Goal: Task Accomplishment & Management: Use online tool/utility

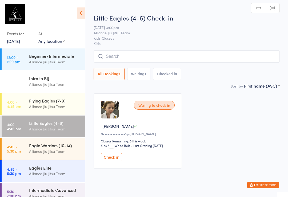
click at [163, 57] on input "search" at bounding box center [187, 56] width 186 height 12
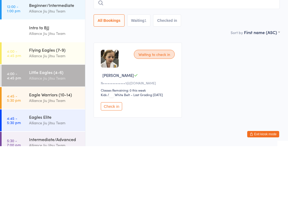
type input "A"
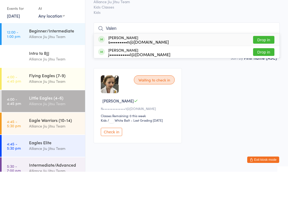
type input "Valen"
click at [261, 74] on button "Drop in" at bounding box center [263, 78] width 21 height 8
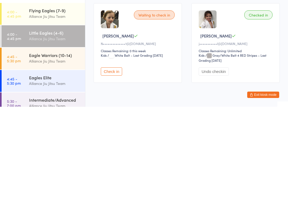
click at [213, 101] on img at bounding box center [208, 110] width 18 height 18
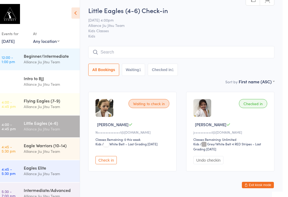
scroll to position [4, 0]
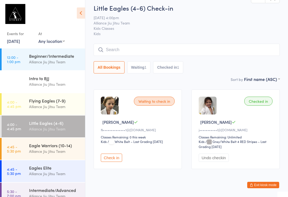
click at [61, 107] on div "Alliance Jiu Jitsu Team" at bounding box center [55, 107] width 52 height 6
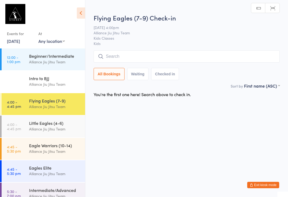
click at [140, 55] on input "search" at bounding box center [187, 56] width 186 height 12
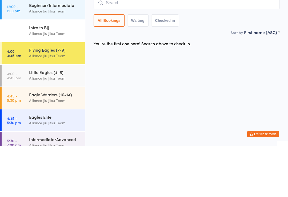
type input "A"
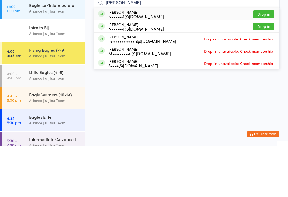
type input "Margo"
click at [261, 61] on button "Drop in" at bounding box center [263, 65] width 21 height 8
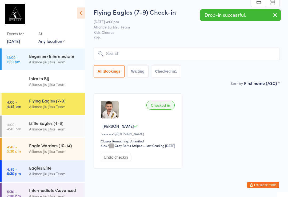
click at [165, 52] on input "search" at bounding box center [187, 54] width 186 height 12
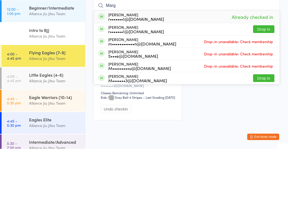
type input "Marg"
click at [263, 74] on button "Drop in" at bounding box center [263, 78] width 21 height 8
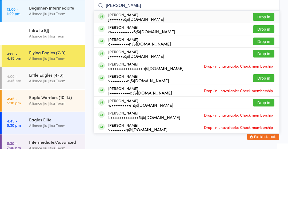
type input "leo ling"
click at [264, 61] on button "Drop in" at bounding box center [263, 65] width 21 height 8
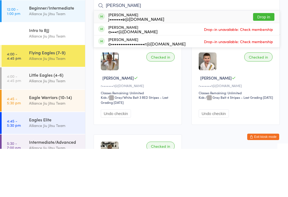
type input "alec l"
click at [265, 61] on button "Drop in" at bounding box center [263, 65] width 21 height 8
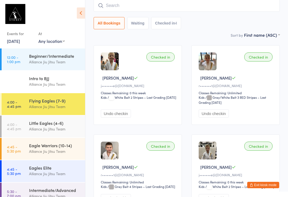
click at [168, 9] on input "search" at bounding box center [187, 5] width 186 height 12
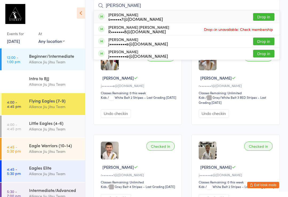
type input "Rafael"
click at [211, 16] on div "Rafael Costa s••••••7@gmail.com Drop in" at bounding box center [187, 17] width 186 height 12
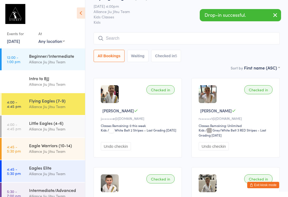
scroll to position [15, 0]
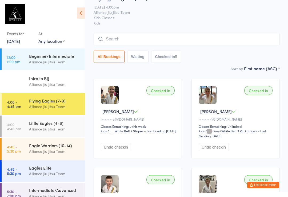
click at [108, 43] on input "search" at bounding box center [187, 39] width 186 height 12
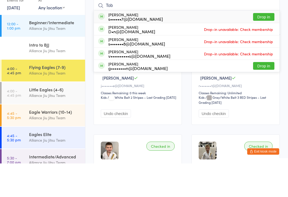
type input "Tob"
click at [266, 47] on button "Drop in" at bounding box center [263, 51] width 21 height 8
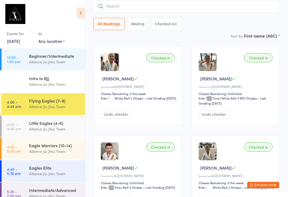
scroll to position [0, 0]
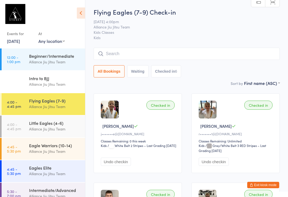
click at [72, 59] on div "Beginner/Intermediate" at bounding box center [55, 56] width 52 height 6
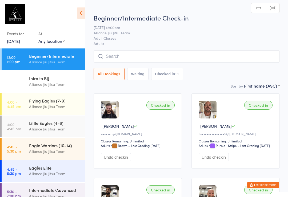
click at [64, 82] on div "Alliance Jiu Jitsu Team" at bounding box center [55, 84] width 52 height 6
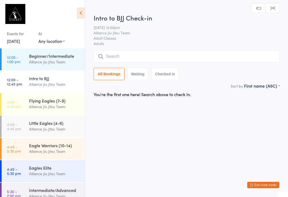
click at [61, 128] on div "Alliance Jiu Jitsu Team" at bounding box center [55, 129] width 52 height 6
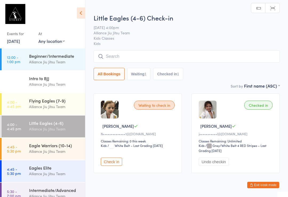
click at [154, 57] on input "search" at bounding box center [187, 56] width 186 height 12
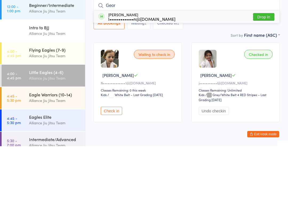
type input "Geor"
click at [183, 62] on div "George Austin l•••••••••••••n@gmail.com Drop in" at bounding box center [187, 68] width 186 height 12
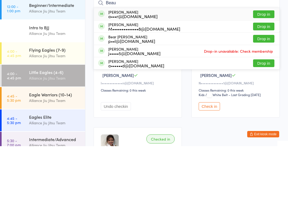
type input "Beau"
click at [127, 65] on div "a•••r@lifepropertygroup.com.au" at bounding box center [132, 67] width 49 height 4
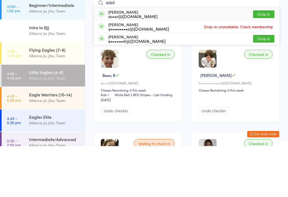
type input "adeli"
click at [261, 61] on button "Drop in" at bounding box center [263, 65] width 21 height 8
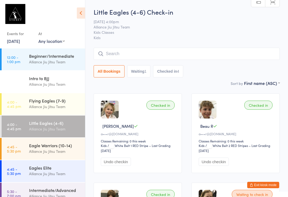
click at [128, 55] on input "search" at bounding box center [187, 54] width 186 height 12
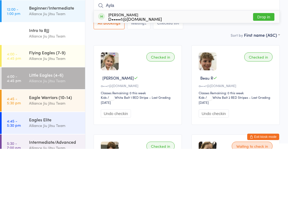
type input "Ayla"
click at [263, 61] on button "Drop in" at bounding box center [263, 65] width 21 height 8
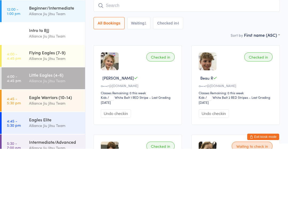
scroll to position [48, 0]
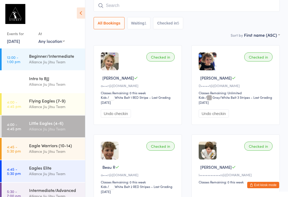
click at [133, 3] on input "search" at bounding box center [187, 5] width 186 height 12
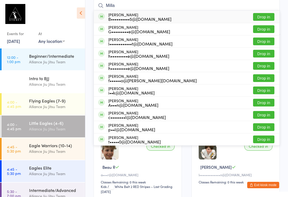
type input "Milla"
click at [266, 17] on button "Drop in" at bounding box center [263, 17] width 21 height 8
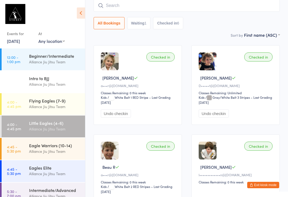
click at [177, 4] on input "search" at bounding box center [187, 5] width 186 height 12
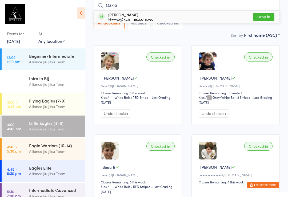
type input "Oakie"
click at [140, 21] on div "H•••o@kcminis.com.wu" at bounding box center [130, 19] width 45 height 4
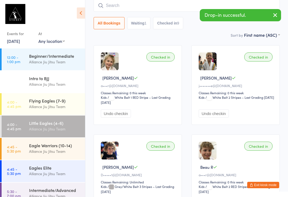
click at [192, 8] on input "search" at bounding box center [187, 5] width 186 height 12
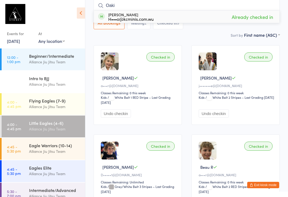
type input "Oakie"
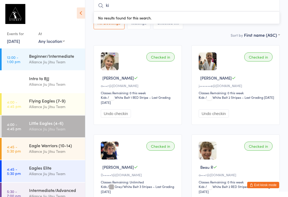
type input "k"
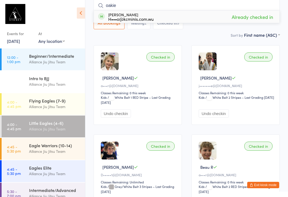
type input "oakie"
click at [194, 17] on div "Oakie Karlstrom H•••o@kcminis.com.wu Already checked in" at bounding box center [187, 17] width 186 height 12
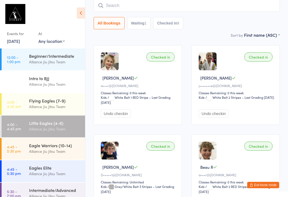
click at [271, 76] on div "Checked in Alec L j•••••••e@gmail.com Classes Remaining: 0 this week Kids Kids …" at bounding box center [236, 85] width 88 height 80
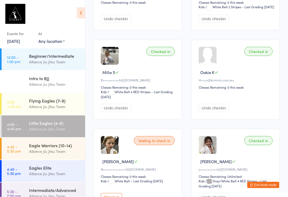
scroll to position [323, 0]
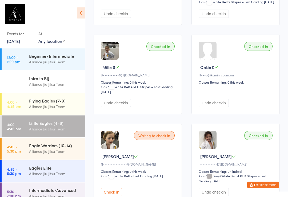
click at [215, 85] on div "Classes Remaining: 0 this week" at bounding box center [237, 82] width 76 height 5
click at [217, 76] on div "Checked in Oakie K H•••o@kcminis.com.wu Classes Remaining: 0 this week Undo che…" at bounding box center [236, 75] width 88 height 80
click at [207, 60] on div at bounding box center [208, 51] width 18 height 18
click at [209, 85] on div "Classes Remaining: 0 this week" at bounding box center [237, 82] width 76 height 5
click at [212, 98] on div "Checked in Oakie K H•••o@kcminis.com.wu Classes Remaining: 0 this week Undo che…" at bounding box center [236, 75] width 88 height 80
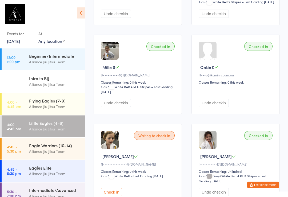
click at [207, 60] on div at bounding box center [208, 51] width 18 height 18
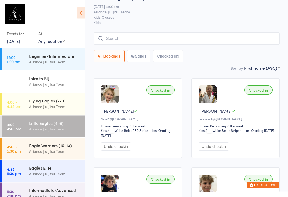
scroll to position [0, 0]
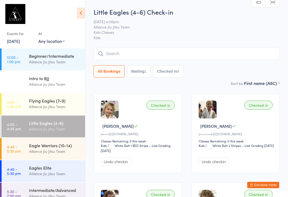
click at [39, 128] on div "Alliance Jiu Jitsu Team" at bounding box center [55, 129] width 52 height 6
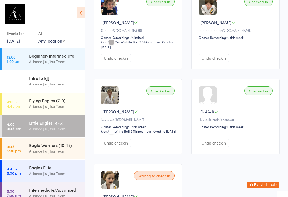
click at [161, 96] on div "Checked in" at bounding box center [160, 91] width 28 height 9
click at [162, 96] on div "Checked in" at bounding box center [160, 90] width 28 height 9
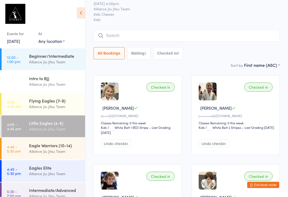
scroll to position [0, 0]
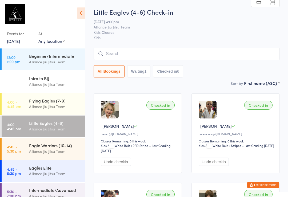
click at [150, 54] on input "search" at bounding box center [187, 54] width 186 height 12
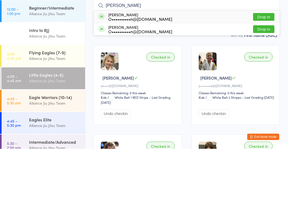
type input "Nils"
click at [268, 61] on button "Drop in" at bounding box center [263, 65] width 21 height 8
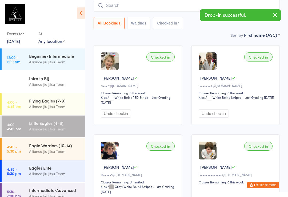
click at [153, 8] on input "search" at bounding box center [187, 5] width 186 height 12
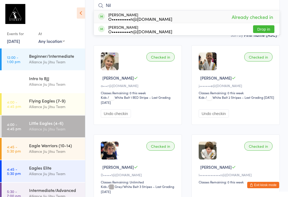
type input "Nil"
click at [267, 29] on button "Drop in" at bounding box center [263, 29] width 21 height 8
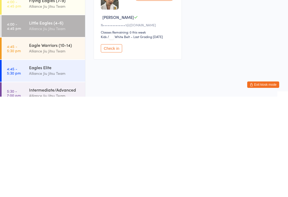
scroll to position [0, 0]
click at [45, 120] on div "Little Eagles (4-6)" at bounding box center [55, 123] width 52 height 6
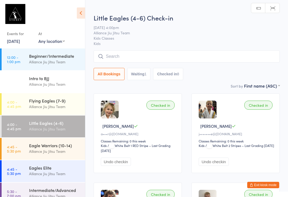
click at [36, 149] on div "Eagle Warriors (10-14)" at bounding box center [55, 146] width 52 height 6
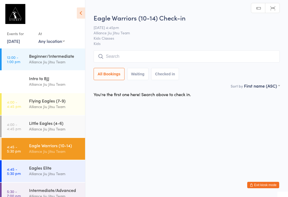
click at [159, 54] on input "search" at bounding box center [187, 56] width 186 height 12
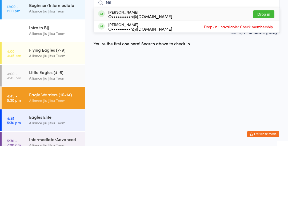
type input "Nil"
click at [263, 61] on button "Drop in" at bounding box center [263, 65] width 21 height 8
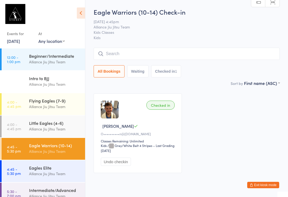
click at [172, 55] on input "search" at bounding box center [187, 54] width 186 height 12
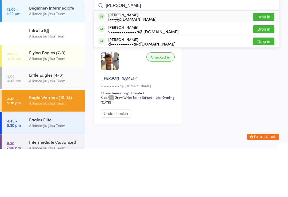
type input "Elias"
click at [146, 59] on div "Elias Maly l•••y@senior.cz Drop in" at bounding box center [187, 65] width 186 height 12
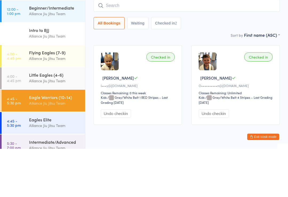
click at [160, 94] on div "Checked in Elias M l•••y@senior.cz Classes Remaining: 0 this week Kids Kids / G…" at bounding box center [138, 134] width 88 height 80
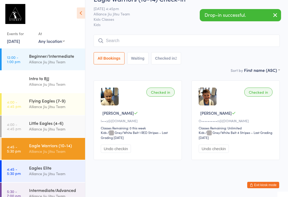
click at [163, 88] on div "Checked in" at bounding box center [160, 92] width 28 height 9
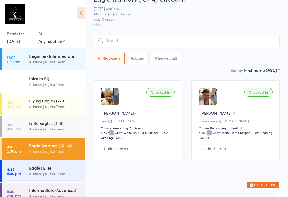
click at [53, 122] on div "Little Eagles (4-6)" at bounding box center [55, 123] width 52 height 6
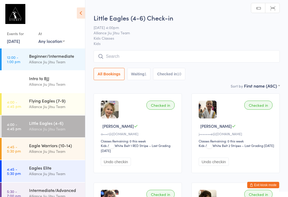
click at [146, 56] on input "search" at bounding box center [187, 56] width 186 height 12
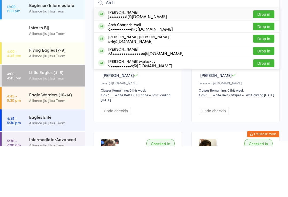
type input "Arch"
click at [264, 98] on button "Drop in" at bounding box center [263, 102] width 21 height 8
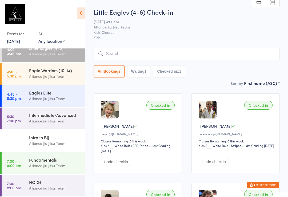
scroll to position [75, 0]
click at [42, 60] on div "Little Eagles (4-6) Alliance Jiu Jitsu Team" at bounding box center [57, 51] width 56 height 21
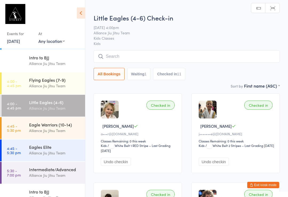
scroll to position [15, 0]
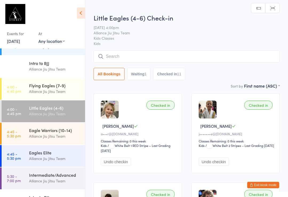
click at [44, 93] on div "Alliance Jiu Jitsu Team" at bounding box center [55, 92] width 52 height 6
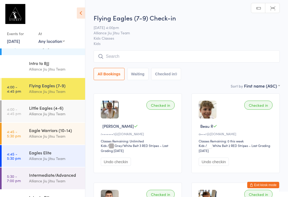
click at [131, 60] on input "search" at bounding box center [187, 56] width 186 height 12
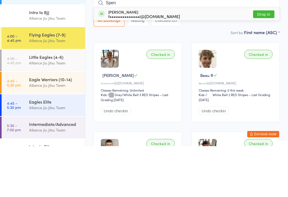
type input "Spen"
click at [263, 61] on button "Drop in" at bounding box center [263, 65] width 21 height 8
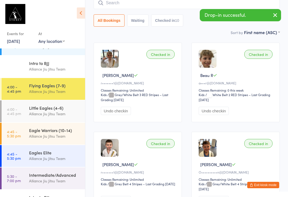
click at [156, 5] on input "search" at bounding box center [187, 3] width 186 height 12
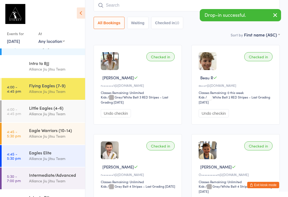
scroll to position [48, 0]
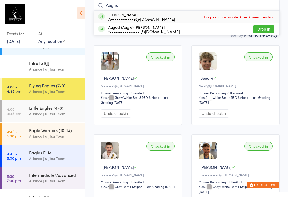
type input "Augus"
click at [270, 30] on button "Drop in" at bounding box center [263, 29] width 21 height 8
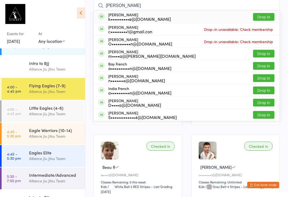
type input "fred"
click at [153, 21] on div "k••••••••••e@gmail.com" at bounding box center [139, 19] width 63 height 4
type input "fred"
click at [139, 14] on div "Freddie Walsh k••••••••••e@gmail.com" at bounding box center [139, 17] width 63 height 9
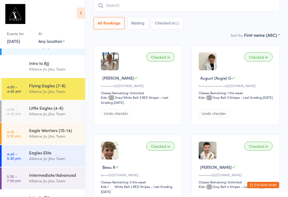
click at [142, 21] on button "Waiting" at bounding box center [137, 23] width 21 height 12
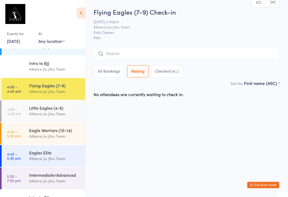
click at [114, 72] on button "All Bookings" at bounding box center [109, 71] width 31 height 12
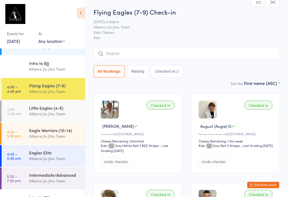
click at [174, 51] on input "search" at bounding box center [187, 54] width 186 height 12
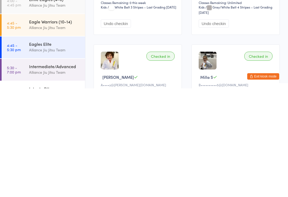
scroll to position [209, 0]
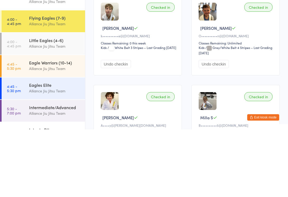
type input "I"
click at [164, 70] on div "Checked in" at bounding box center [160, 74] width 28 height 9
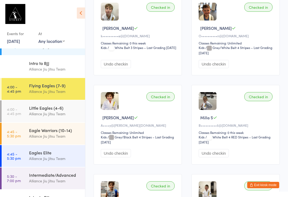
click at [160, 11] on div "Checked in" at bounding box center [160, 7] width 28 height 9
click at [157, 8] on div "Checked in" at bounding box center [160, 7] width 28 height 9
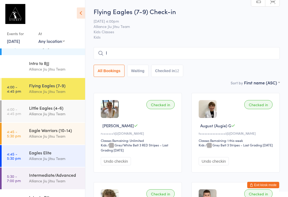
scroll to position [0, 0]
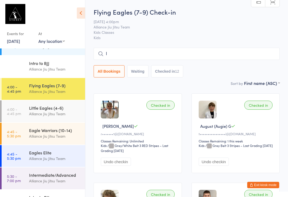
click at [179, 53] on input "I" at bounding box center [187, 54] width 186 height 12
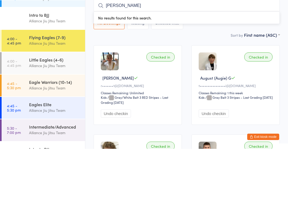
type input "I"
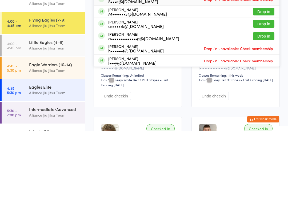
type input "Max"
click at [263, 86] on button "Drop in" at bounding box center [263, 90] width 21 height 8
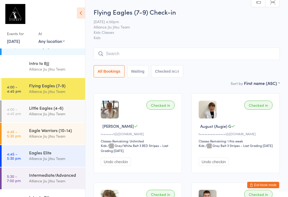
click at [134, 55] on input "search" at bounding box center [187, 54] width 186 height 12
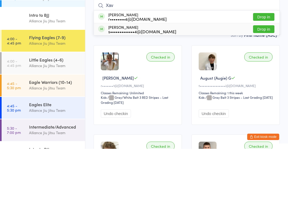
type input "Xav"
click at [266, 74] on button "Drop in" at bounding box center [263, 78] width 21 height 8
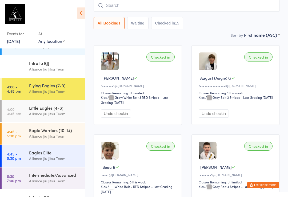
click at [117, 3] on input "search" at bounding box center [187, 5] width 186 height 12
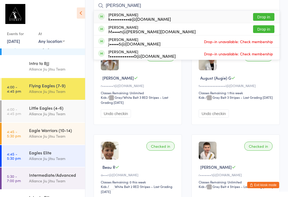
type input "Isabell"
click at [266, 19] on button "Drop in" at bounding box center [263, 17] width 21 height 8
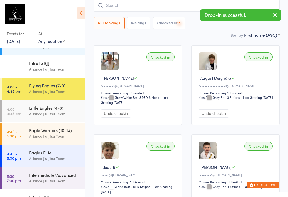
click at [124, 11] on input "search" at bounding box center [187, 5] width 186 height 12
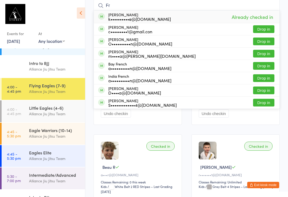
type input "F"
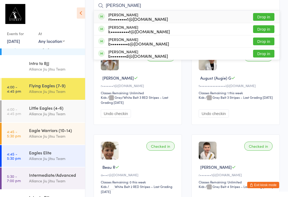
type input "Luke"
click at [269, 31] on button "Drop in" at bounding box center [263, 29] width 21 height 8
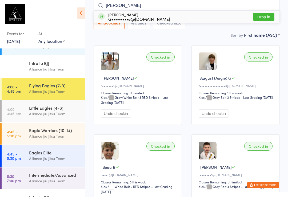
type input "ryan"
click at [142, 17] on div "G•••••••••e@[DOMAIN_NAME]" at bounding box center [139, 19] width 62 height 4
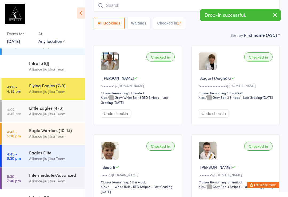
click at [110, 10] on input "search" at bounding box center [187, 5] width 186 height 12
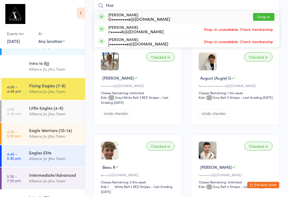
type input "Hue"
click at [120, 11] on div "Huey Partridge G•••••••••e@icloud.com Drop in" at bounding box center [187, 17] width 186 height 12
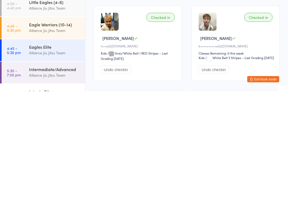
scroll to position [267, 0]
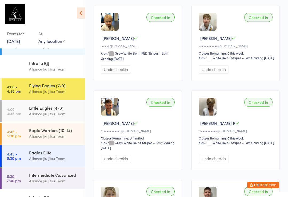
click at [257, 189] on button "Exit kiosk mode" at bounding box center [263, 185] width 32 height 6
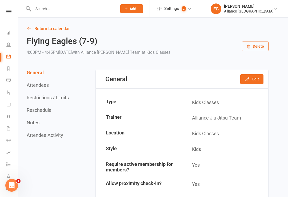
click at [10, 56] on icon at bounding box center [8, 56] width 4 height 4
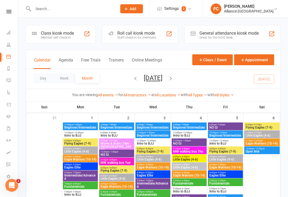
click at [8, 58] on icon at bounding box center [8, 56] width 4 height 4
click at [10, 44] on icon at bounding box center [8, 44] width 4 height 4
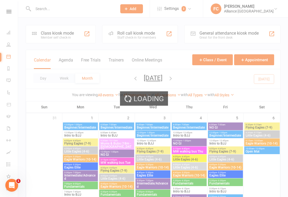
select select "100"
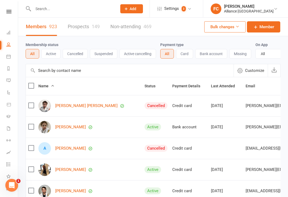
click at [38, 12] on input "text" at bounding box center [72, 8] width 82 height 7
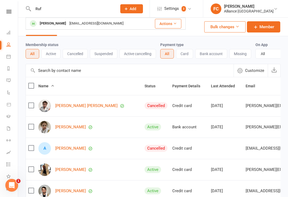
type input "Ruf"
click at [167, 24] on button "Actions" at bounding box center [168, 24] width 26 height 10
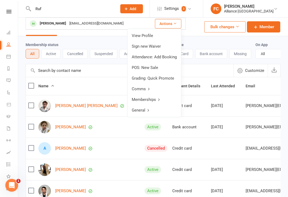
click at [167, 20] on button "Actions" at bounding box center [168, 24] width 26 height 10
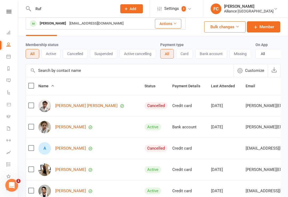
click at [7, 164] on icon at bounding box center [8, 165] width 4 height 4
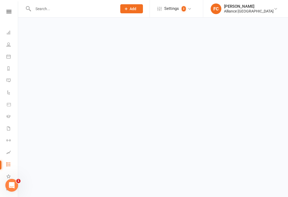
click at [11, 188] on icon "Open Intercom Messenger" at bounding box center [11, 185] width 9 height 9
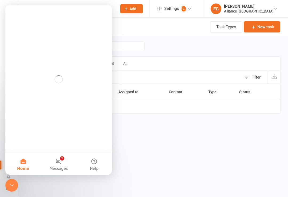
click at [10, 39] on div "Intercom messenger" at bounding box center [58, 26] width 107 height 42
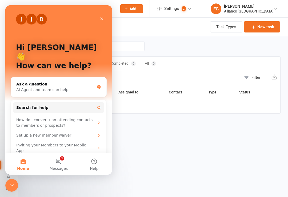
click at [102, 18] on icon "Close" at bounding box center [102, 19] width 4 height 4
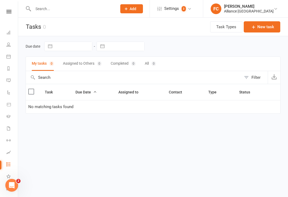
click at [6, 13] on link at bounding box center [8, 11] width 19 height 3
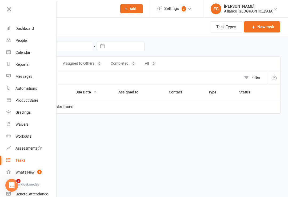
click at [17, 184] on div "Open Intercom Messenger" at bounding box center [12, 186] width 18 height 18
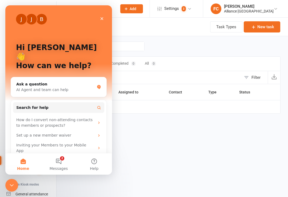
click at [70, 163] on button "2 Messages" at bounding box center [58, 164] width 35 height 21
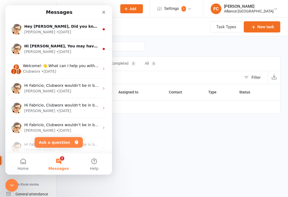
click at [100, 10] on div "Close" at bounding box center [104, 12] width 10 height 10
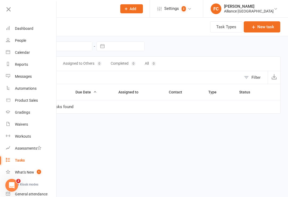
scroll to position [0, 1]
click at [11, 10] on icon at bounding box center [8, 9] width 7 height 7
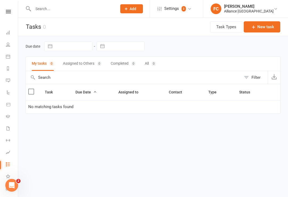
click at [14, 186] on icon "Open Intercom Messenger" at bounding box center [11, 185] width 9 height 9
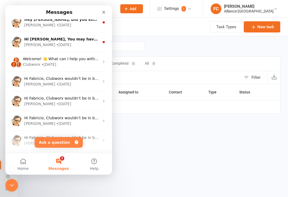
scroll to position [8, 0]
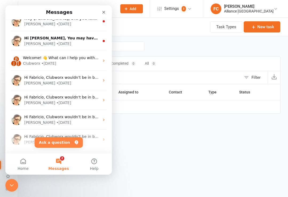
click at [100, 8] on div "Close" at bounding box center [104, 12] width 10 height 10
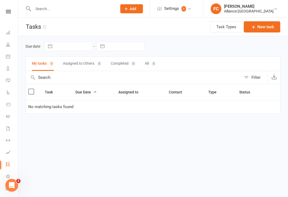
click at [10, 19] on div "Clubworx" at bounding box center [8, 18] width 18 height 17
click at [9, 11] on icon at bounding box center [8, 11] width 5 height 3
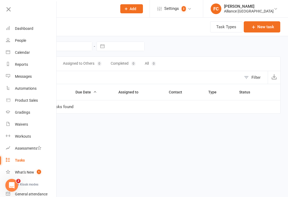
click at [11, 39] on link "People" at bounding box center [31, 41] width 50 height 12
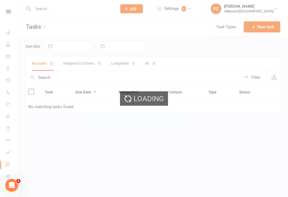
select select "100"
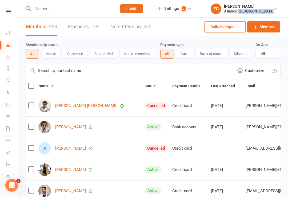
click at [133, 5] on button "Add" at bounding box center [131, 8] width 23 height 9
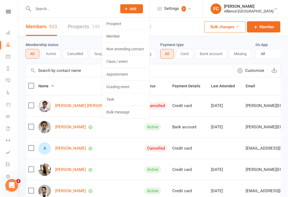
click at [129, 10] on icon at bounding box center [126, 8] width 5 height 5
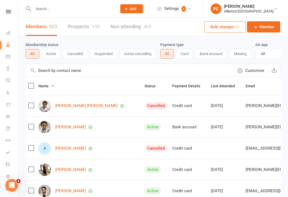
click at [244, 23] on button "Bulk changes" at bounding box center [224, 26] width 41 height 11
click at [193, 24] on div "Members 923 Prospects 149 Non-attending 469 Bulk changes Member" at bounding box center [153, 27] width 270 height 19
click at [3, 38] on li "Dashboard" at bounding box center [8, 33] width 18 height 12
click at [3, 33] on li "Dashboard" at bounding box center [8, 33] width 18 height 12
click at [10, 36] on link "Dashboard" at bounding box center [12, 33] width 12 height 12
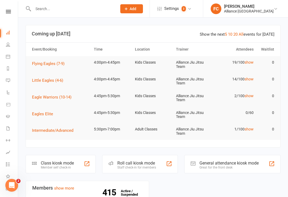
click at [50, 62] on span "Flying Eagles (7-9)" at bounding box center [48, 63] width 33 height 5
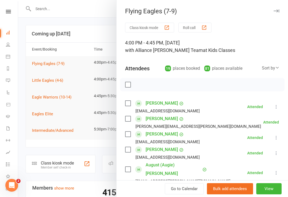
click at [62, 95] on div at bounding box center [153, 98] width 270 height 197
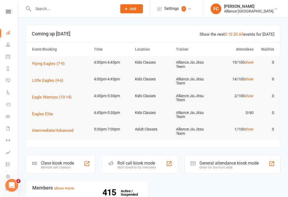
click at [70, 95] on span "Eagle Warriors (10-14)" at bounding box center [51, 97] width 39 height 5
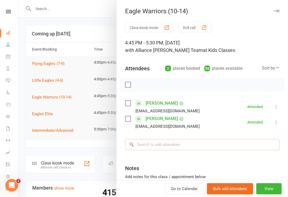
click at [192, 145] on input "search" at bounding box center [202, 144] width 155 height 11
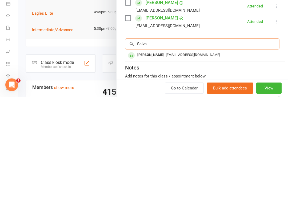
type input "Salva"
click at [166, 152] on div "Salvatore Mancuso" at bounding box center [150, 156] width 31 height 8
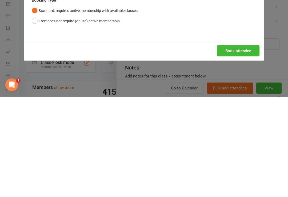
scroll to position [101, 0]
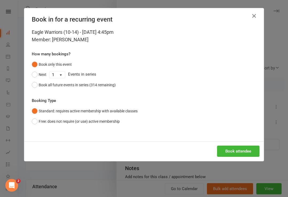
click at [241, 146] on button "Book attendee" at bounding box center [238, 151] width 42 height 11
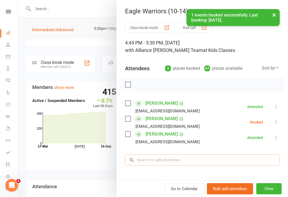
click at [163, 161] on input "search" at bounding box center [202, 160] width 155 height 11
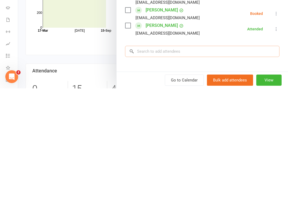
scroll to position [108, 0]
type input "Rufus"
click at [239, 168] on div "kiah.constam@gmail.com" at bounding box center [205, 172] width 155 height 8
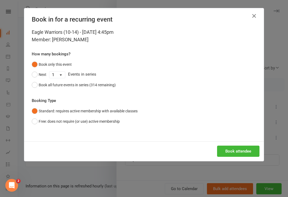
click at [238, 156] on button "Book attendee" at bounding box center [238, 151] width 42 height 11
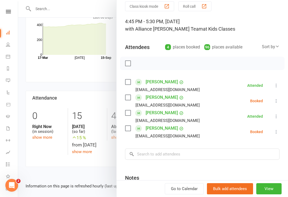
scroll to position [27, 0]
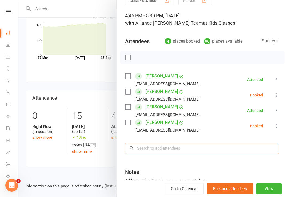
click at [207, 149] on input "search" at bounding box center [202, 148] width 155 height 11
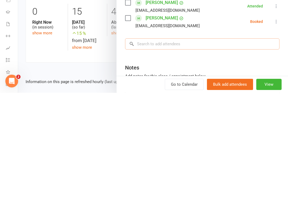
type input "J"
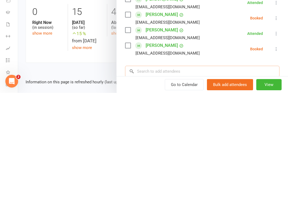
scroll to position [0, 0]
click at [88, 54] on div at bounding box center [153, 98] width 270 height 197
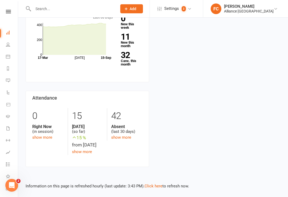
click at [2, 13] on link at bounding box center [8, 11] width 19 height 3
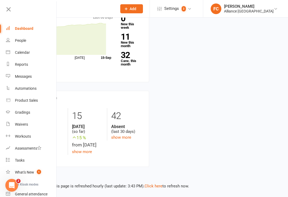
click at [35, 43] on link "People" at bounding box center [31, 41] width 50 height 12
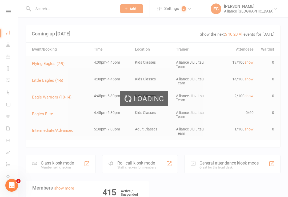
select select "100"
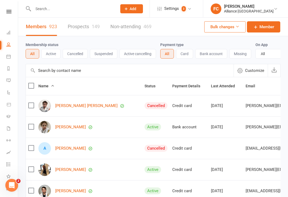
click at [9, 36] on link "Dashboard" at bounding box center [12, 33] width 12 height 12
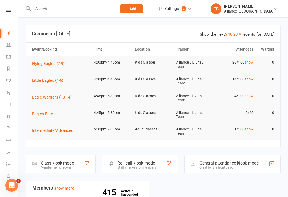
click at [92, 98] on td "4:45pm-5:30pm" at bounding box center [112, 96] width 41 height 13
click at [12, 11] on link at bounding box center [8, 11] width 19 height 3
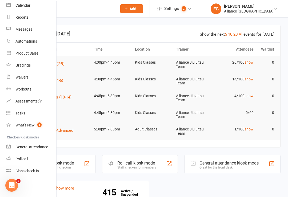
scroll to position [47, 0]
click at [46, 148] on div "General attendance" at bounding box center [31, 147] width 33 height 4
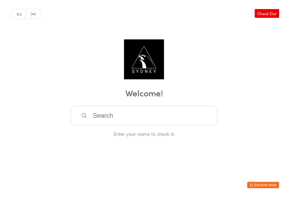
click at [272, 11] on link "Check Out" at bounding box center [267, 13] width 25 height 9
click at [117, 115] on input "search" at bounding box center [144, 116] width 146 height 20
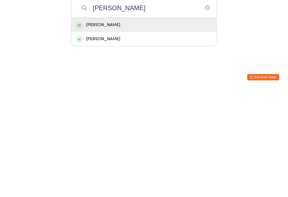
type input "Joey"
click at [88, 129] on div "Joey Walker" at bounding box center [144, 132] width 137 height 7
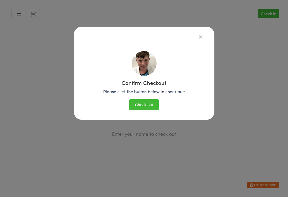
click at [142, 105] on button "Check out" at bounding box center [143, 105] width 29 height 11
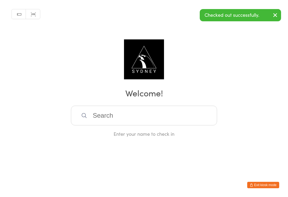
click at [89, 120] on input "search" at bounding box center [144, 116] width 146 height 20
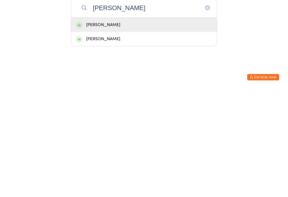
type input "Joey"
click at [91, 129] on div "Joey Walker" at bounding box center [144, 132] width 137 height 7
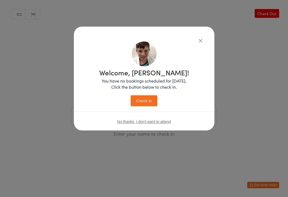
click at [141, 102] on button "Check in" at bounding box center [144, 101] width 27 height 11
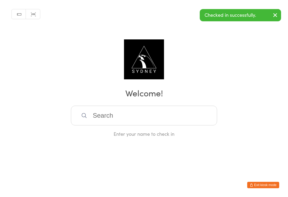
click at [197, 126] on input "search" at bounding box center [144, 116] width 146 height 20
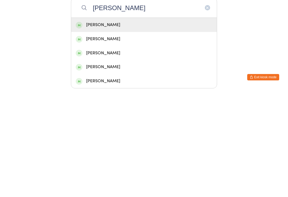
type input "Jay"
click at [195, 144] on div "Jay Bartle" at bounding box center [144, 147] width 137 height 7
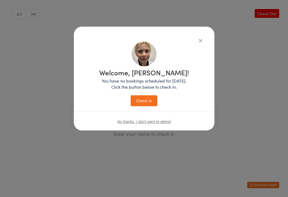
click at [145, 75] on h1 "Welcome, Jay!" at bounding box center [144, 72] width 90 height 7
click at [150, 96] on button "Check in" at bounding box center [144, 101] width 27 height 11
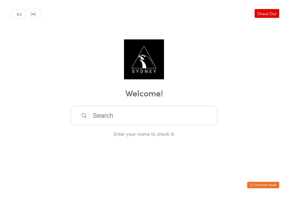
click at [282, 0] on div "Manual search Scanner input Check Out Welcome! Enter your name to check in" at bounding box center [144, 68] width 288 height 137
click at [109, 121] on input "search" at bounding box center [144, 116] width 146 height 20
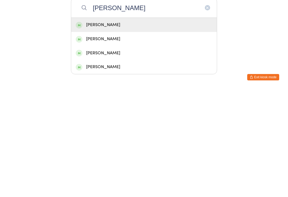
type input "Henry"
click at [89, 158] on div "Henry Carroll" at bounding box center [144, 161] width 137 height 7
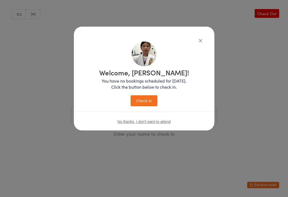
click at [138, 99] on button "Check in" at bounding box center [144, 101] width 27 height 11
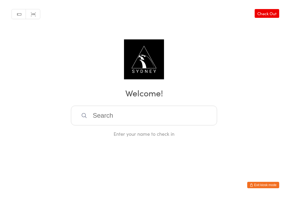
click at [141, 126] on input "search" at bounding box center [144, 116] width 146 height 20
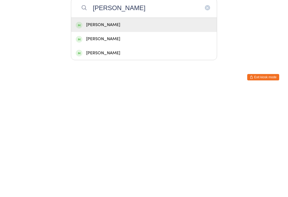
type input "Alfie"
click at [115, 129] on div "Alfie Tysoe" at bounding box center [144, 132] width 137 height 7
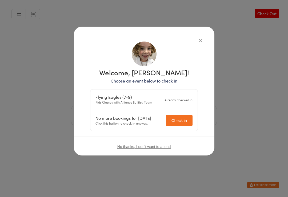
click at [181, 122] on button "Check in" at bounding box center [179, 120] width 27 height 11
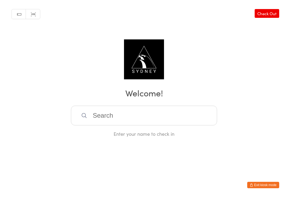
click at [157, 109] on input "search" at bounding box center [144, 116] width 146 height 20
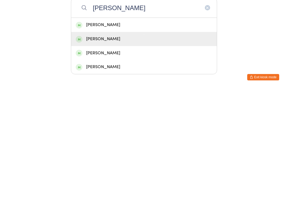
type input "Eli"
click at [112, 144] on div "Elias Maly" at bounding box center [144, 147] width 137 height 7
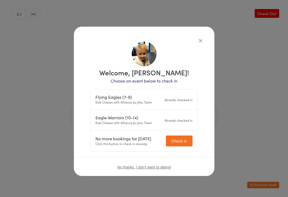
click at [203, 41] on button "button" at bounding box center [200, 40] width 6 height 6
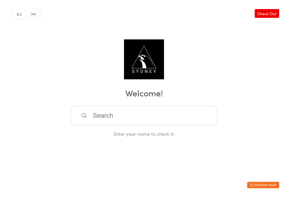
click at [143, 119] on input "search" at bounding box center [144, 116] width 146 height 20
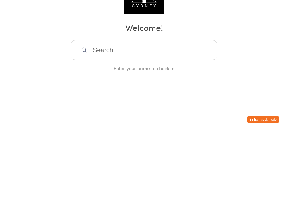
type input "T"
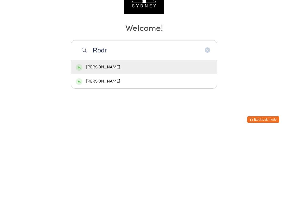
type input "Rodr"
click at [126, 129] on div "Rodrigo Battisti" at bounding box center [144, 132] width 137 height 7
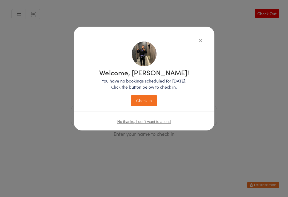
click at [146, 104] on button "Check in" at bounding box center [144, 101] width 27 height 11
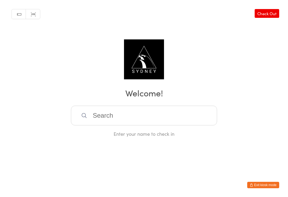
click at [199, 119] on input "search" at bounding box center [144, 116] width 146 height 20
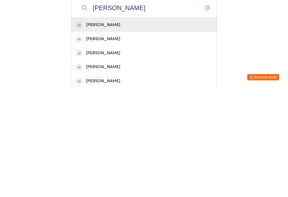
type input "Charlie"
click at [176, 144] on div "Charlie Walker" at bounding box center [144, 147] width 137 height 7
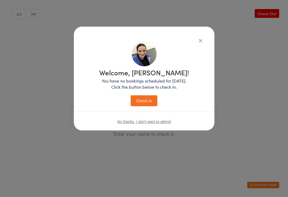
click at [150, 98] on button "Check in" at bounding box center [144, 101] width 27 height 11
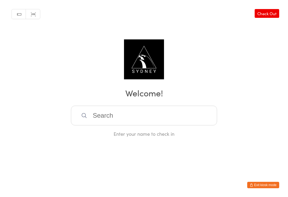
click at [156, 70] on img at bounding box center [144, 59] width 40 height 40
click at [266, 183] on button "Exit kiosk mode" at bounding box center [263, 185] width 32 height 6
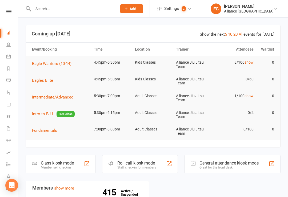
click at [9, 54] on link "Calendar" at bounding box center [12, 57] width 12 height 12
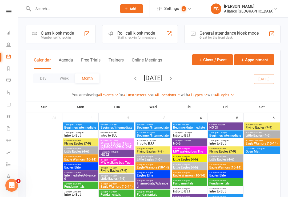
click at [54, 38] on div "Member self check-in" at bounding box center [57, 38] width 33 height 4
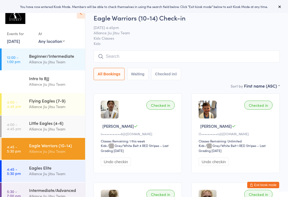
click at [34, 177] on div "Alliance Jiu Jitsu Team" at bounding box center [55, 174] width 52 height 6
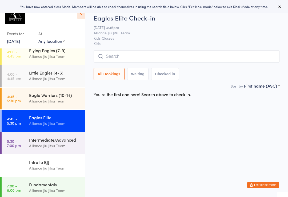
scroll to position [53, 0]
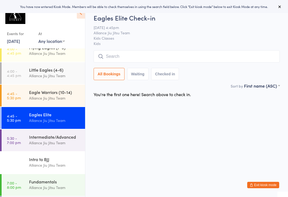
click at [30, 145] on div "Alliance Jiu Jitsu Team" at bounding box center [55, 143] width 52 height 6
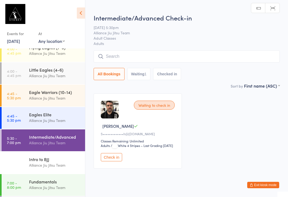
click at [165, 56] on input "search" at bounding box center [187, 56] width 186 height 12
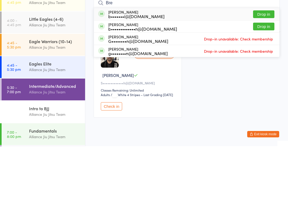
type input "Bre"
click at [266, 61] on button "Drop in" at bounding box center [263, 65] width 21 height 8
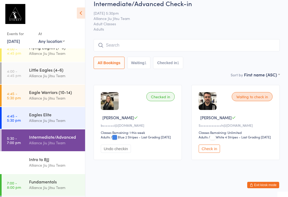
click at [126, 39] on input "search" at bounding box center [187, 45] width 186 height 12
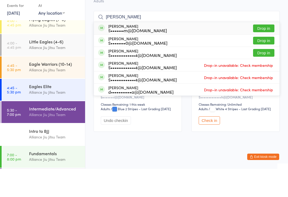
type input "[PERSON_NAME]"
click at [265, 65] on button "Drop in" at bounding box center [263, 69] width 21 height 8
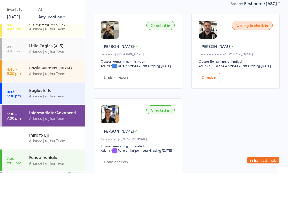
scroll to position [0, 0]
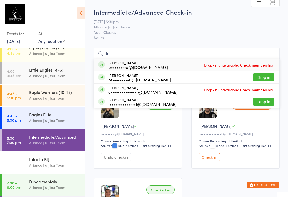
type input "f"
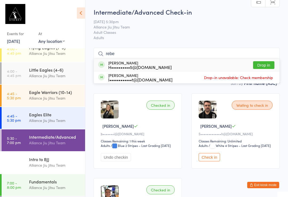
type input "rebe"
click at [265, 69] on button "Drop in" at bounding box center [263, 65] width 21 height 8
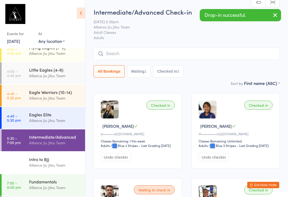
click at [168, 34] on span "Adult Classes" at bounding box center [183, 32] width 178 height 5
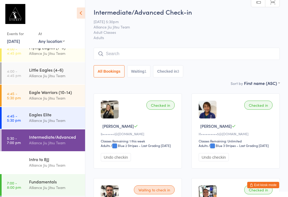
click at [189, 46] on div "Intermediate/Advanced Check-in [DATE] 5:30pm Alliance Jiu Jitsu Team Adult Clas…" at bounding box center [187, 43] width 186 height 73
click at [169, 57] on input "search" at bounding box center [187, 54] width 186 height 12
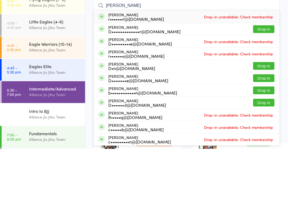
type input "[PERSON_NAME]"
click at [253, 86] on span "Drop-in unavailable: Check membership" at bounding box center [239, 90] width 72 height 8
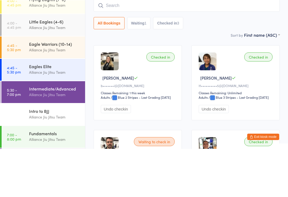
scroll to position [48, 0]
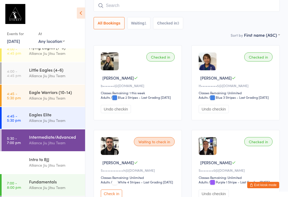
click at [166, 6] on input "search" at bounding box center [187, 5] width 186 height 12
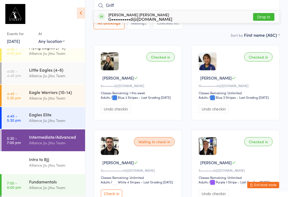
type input "Griff"
click at [267, 16] on button "Drop in" at bounding box center [263, 17] width 21 height 8
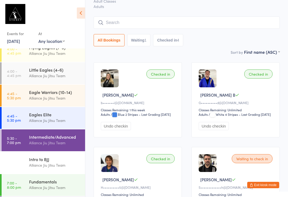
scroll to position [0, 0]
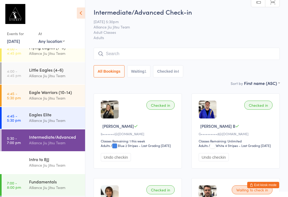
click at [116, 48] on input "search" at bounding box center [187, 54] width 186 height 12
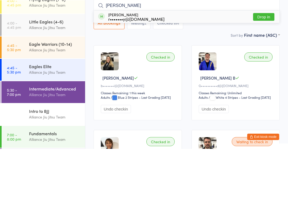
type input "[PERSON_NAME]"
click at [158, 65] on div "r•••••••y@[DOMAIN_NAME]" at bounding box center [136, 67] width 56 height 4
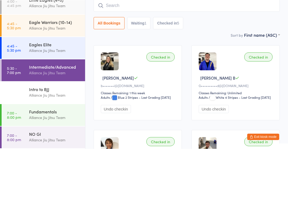
scroll to position [75, 0]
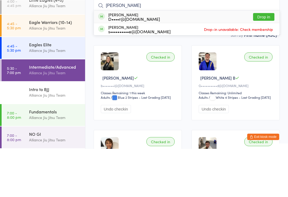
type input "[PERSON_NAME]"
click at [136, 65] on div "D••••r@[DOMAIN_NAME]" at bounding box center [134, 67] width 52 height 4
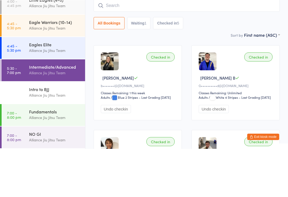
scroll to position [48, 0]
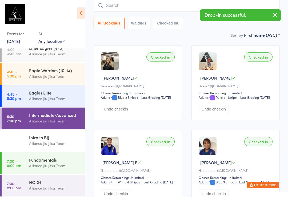
click at [139, 1] on input "search" at bounding box center [187, 5] width 186 height 12
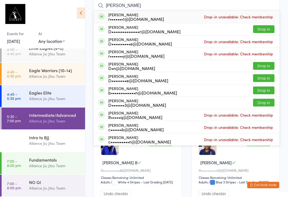
type input "[PERSON_NAME]"
click at [143, 33] on div "D•••••••••••••••r@[DOMAIN_NAME]" at bounding box center [144, 31] width 72 height 4
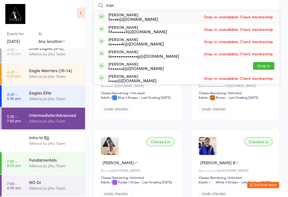
type input "max"
click at [268, 64] on button "Drop in" at bounding box center [263, 66] width 21 height 8
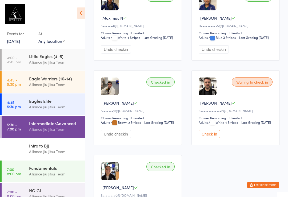
scroll to position [282, 0]
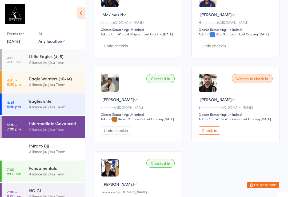
click at [210, 135] on button "Check in" at bounding box center [209, 131] width 21 height 8
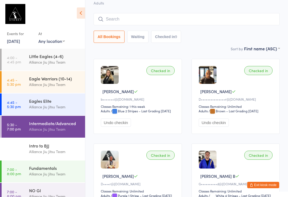
scroll to position [0, 0]
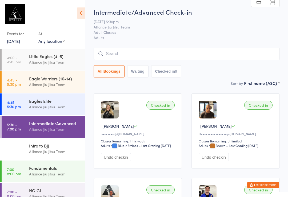
click at [142, 54] on input "search" at bounding box center [187, 54] width 186 height 12
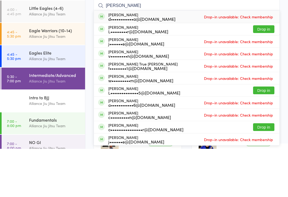
type input "[PERSON_NAME]"
click at [260, 74] on button "Drop in" at bounding box center [263, 78] width 21 height 8
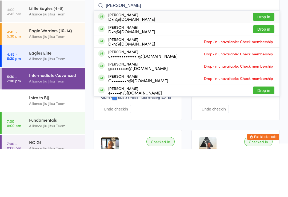
type input "[PERSON_NAME]"
click at [265, 61] on button "Drop in" at bounding box center [263, 65] width 21 height 8
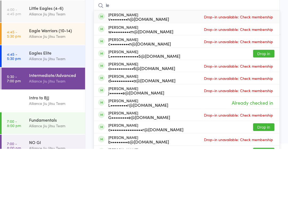
type input "l"
